Goal: Information Seeking & Learning: Learn about a topic

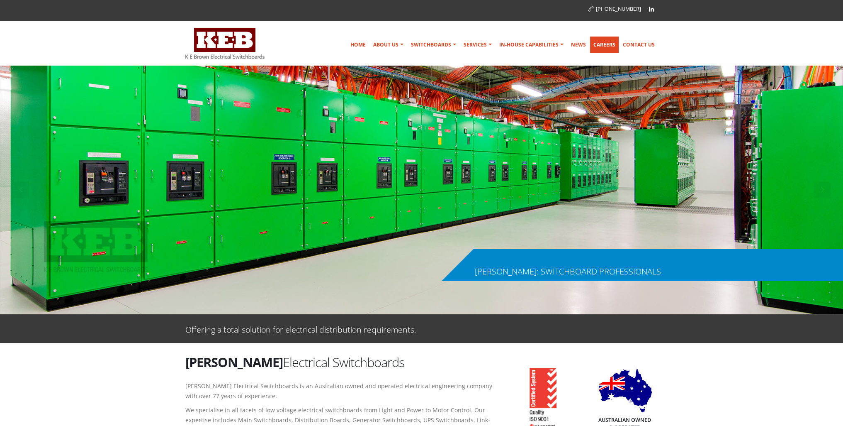
click at [604, 47] on link "Careers" at bounding box center [604, 45] width 29 height 17
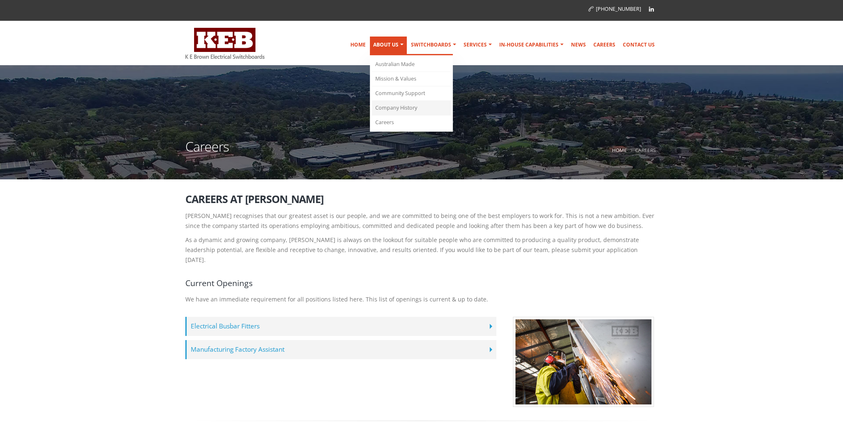
click at [394, 106] on link "Company History" at bounding box center [411, 108] width 79 height 15
